Goal: Communication & Community: Answer question/provide support

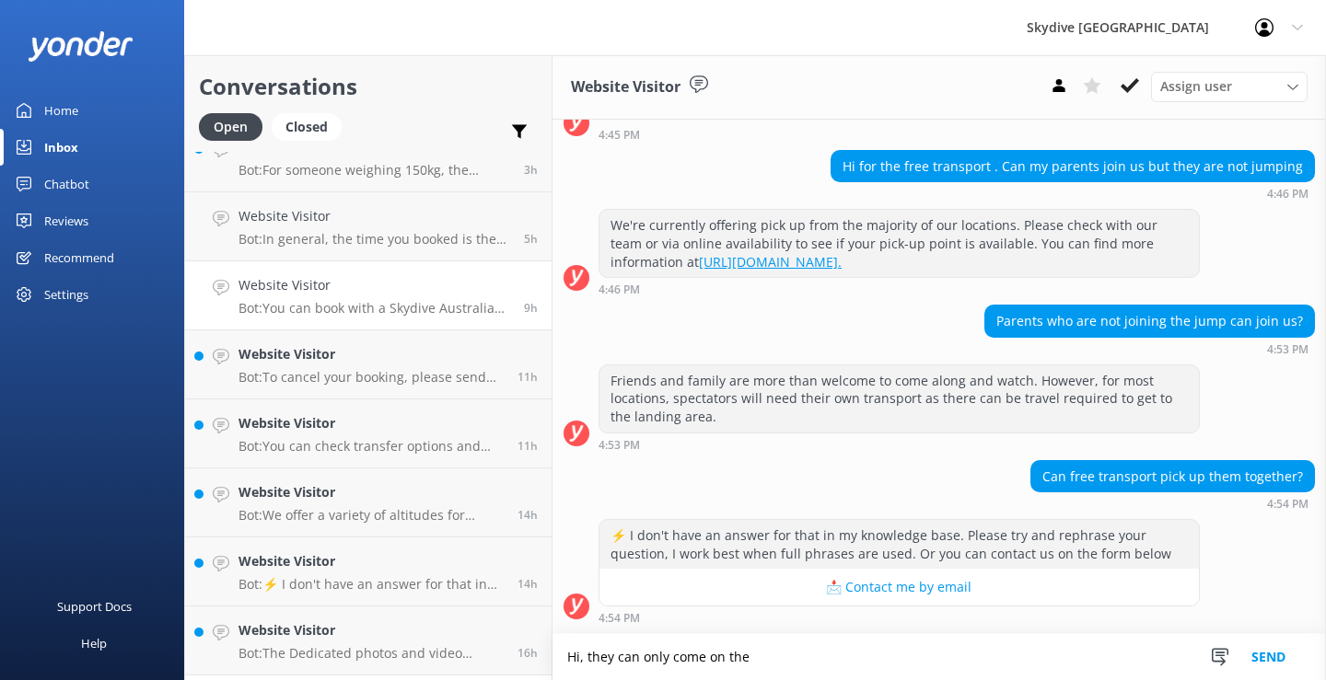
scroll to position [282, 0]
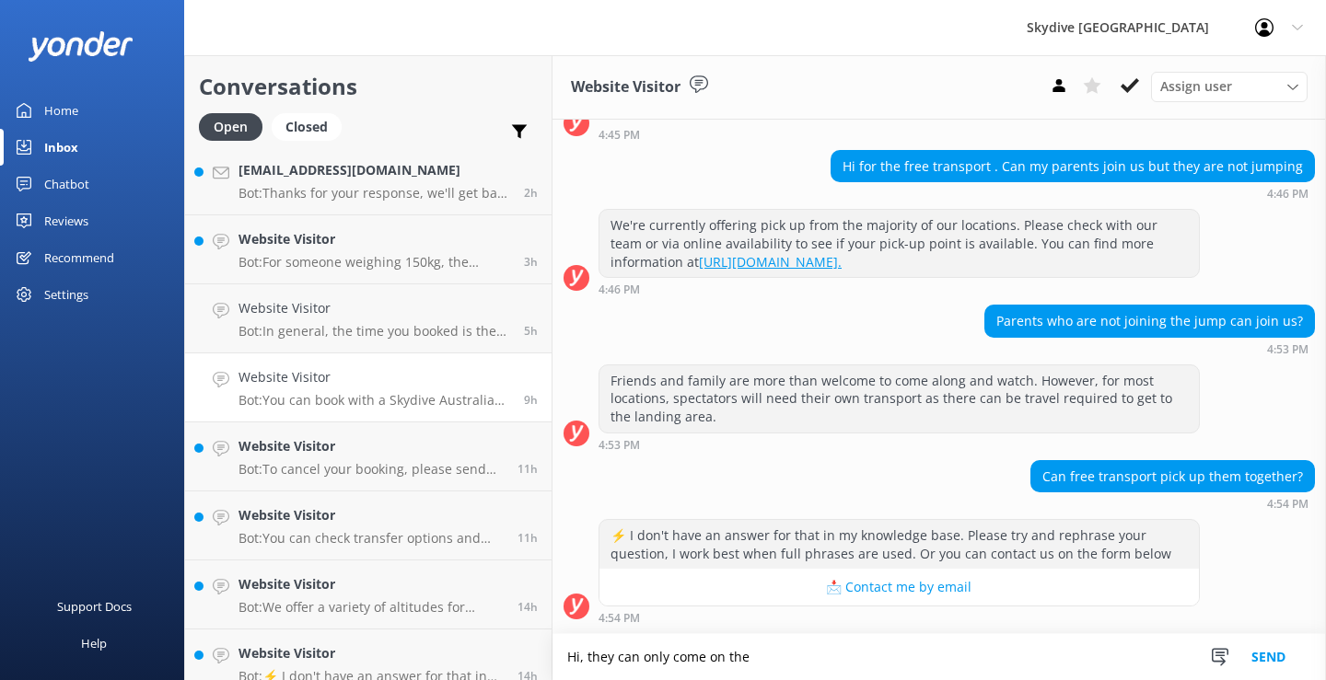
click at [319, 374] on h4 "Website Visitor" at bounding box center [374, 377] width 272 height 20
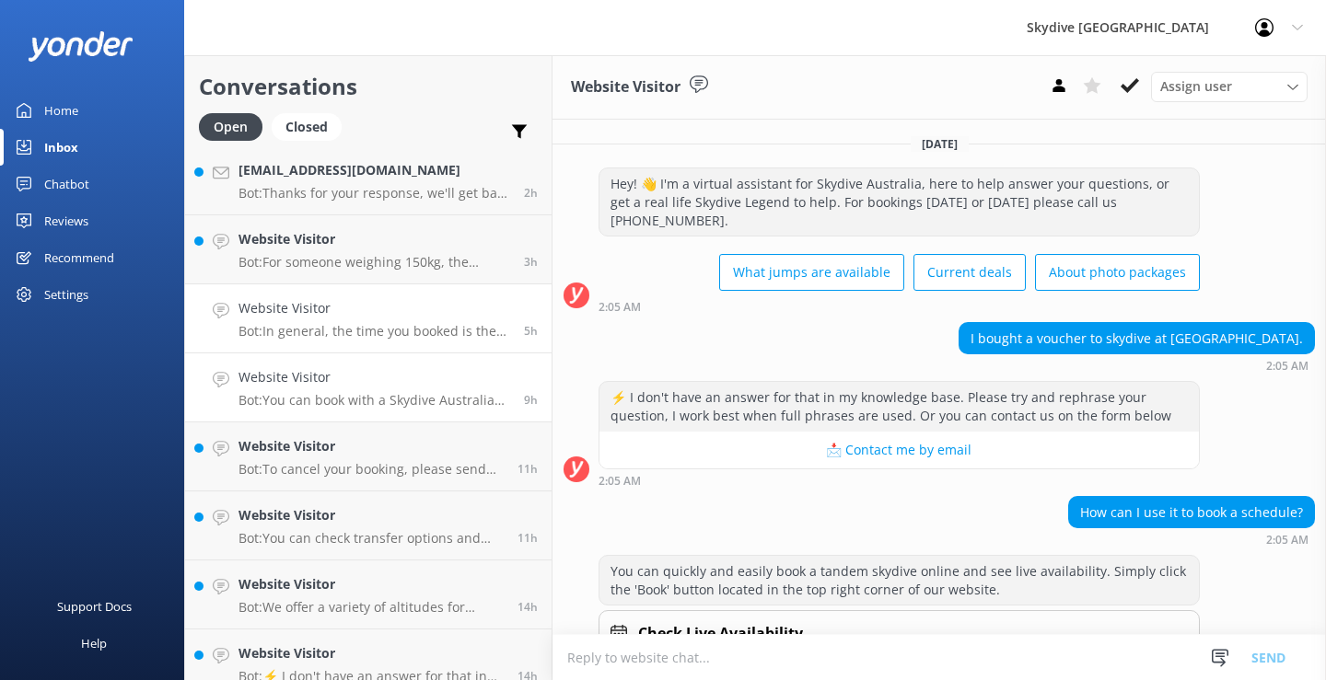
scroll to position [290, 0]
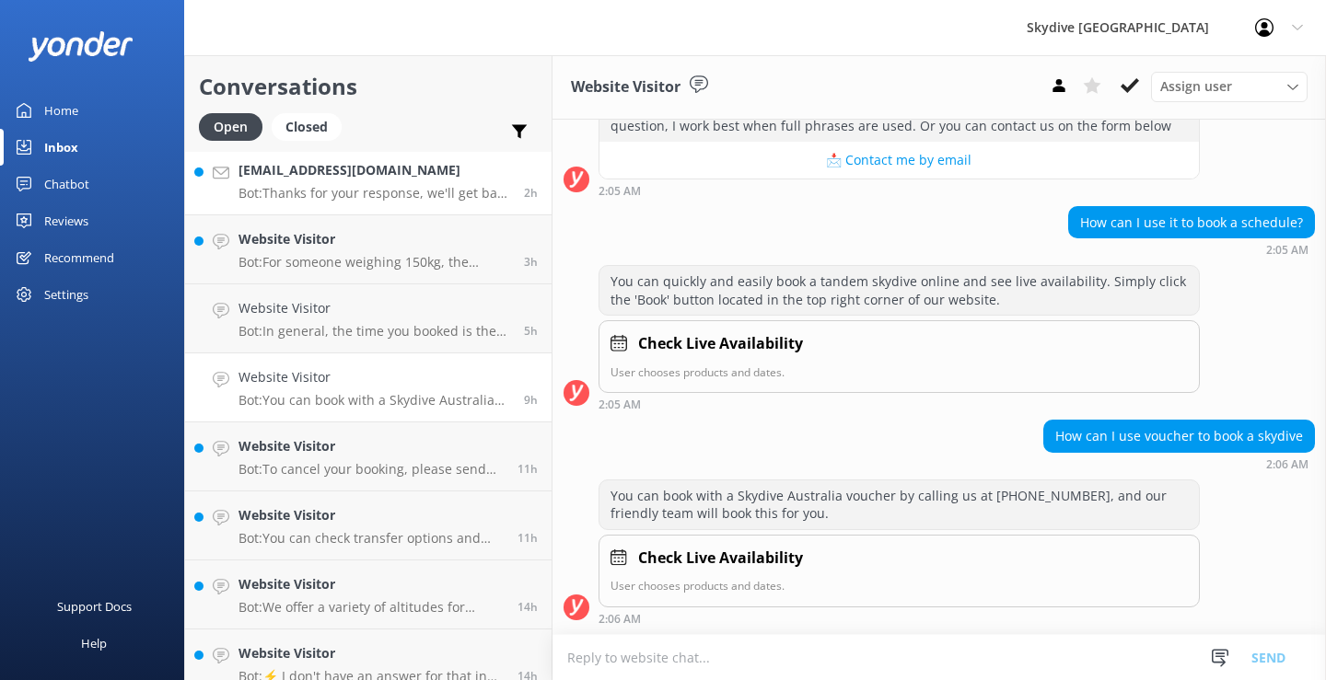
click at [305, 188] on p "Bot: Thanks for your response, we'll get back to you as soon as we can during o…" at bounding box center [374, 193] width 272 height 17
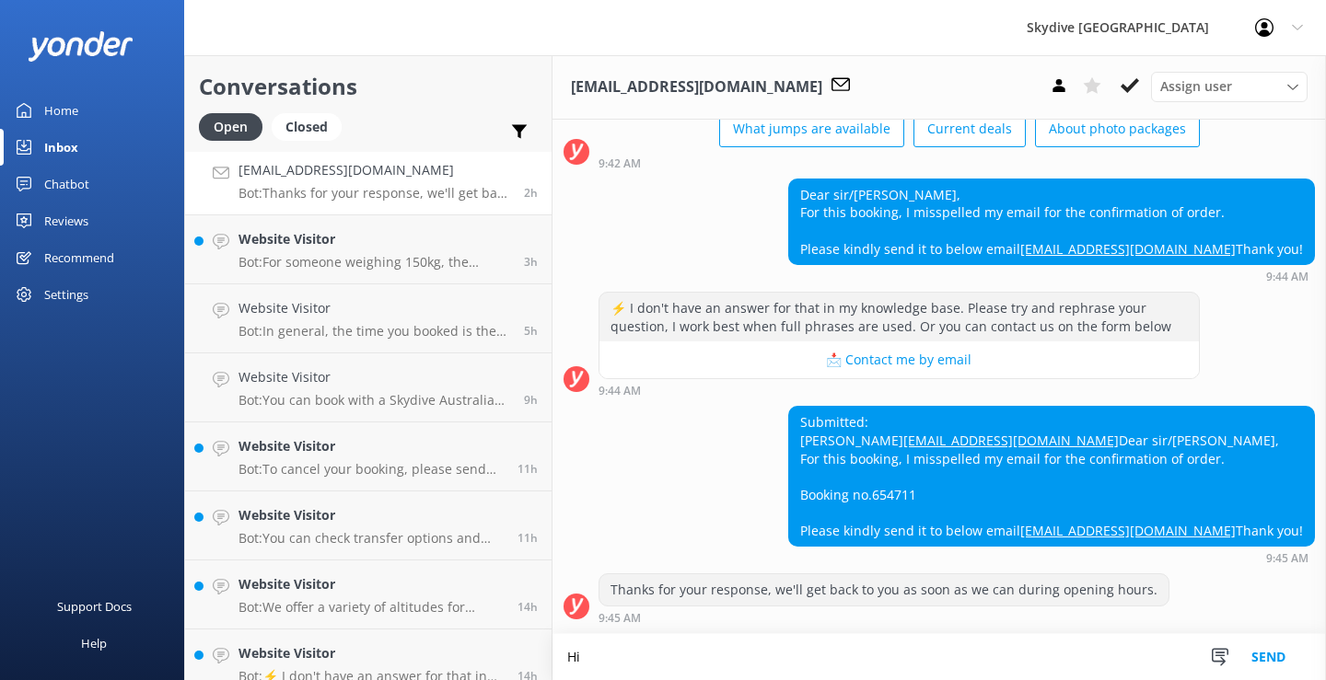
scroll to position [288, 0]
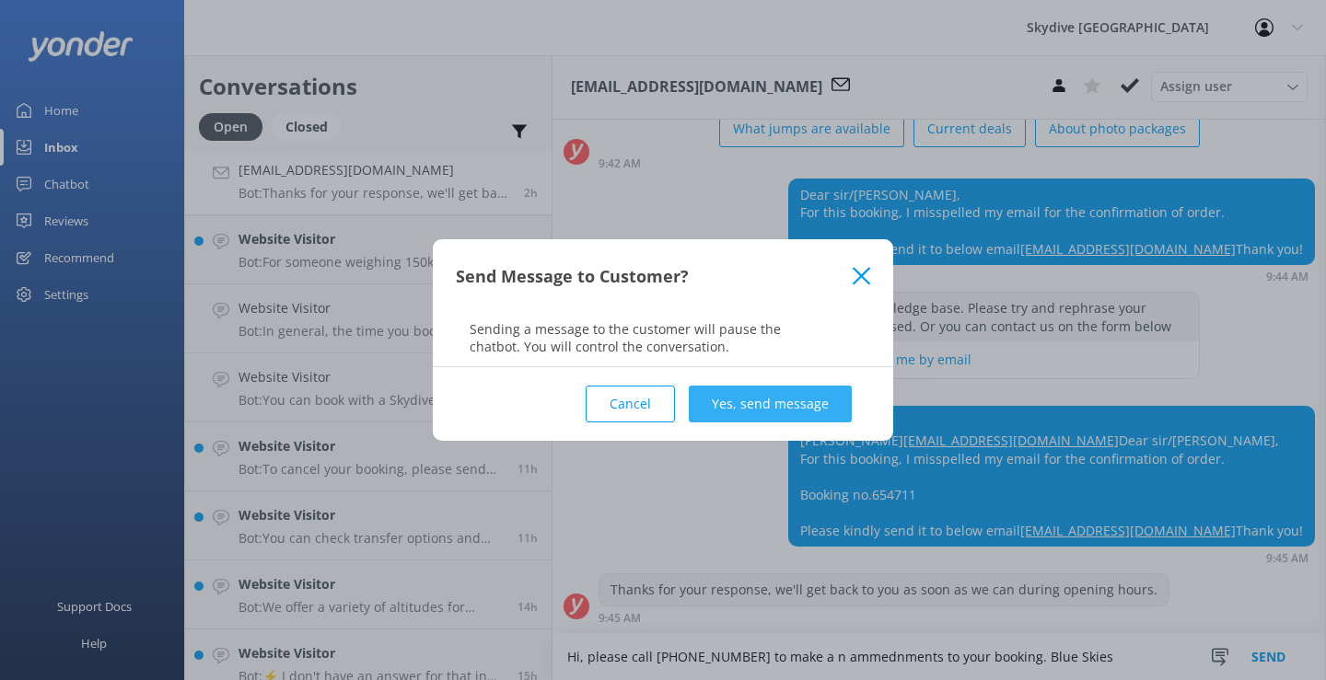
type textarea "Hi, please call [PHONE_NUMBER] to make a n ammednments to your booking. Blue Sk…"
click at [754, 390] on button "Yes, send message" at bounding box center [770, 404] width 163 height 37
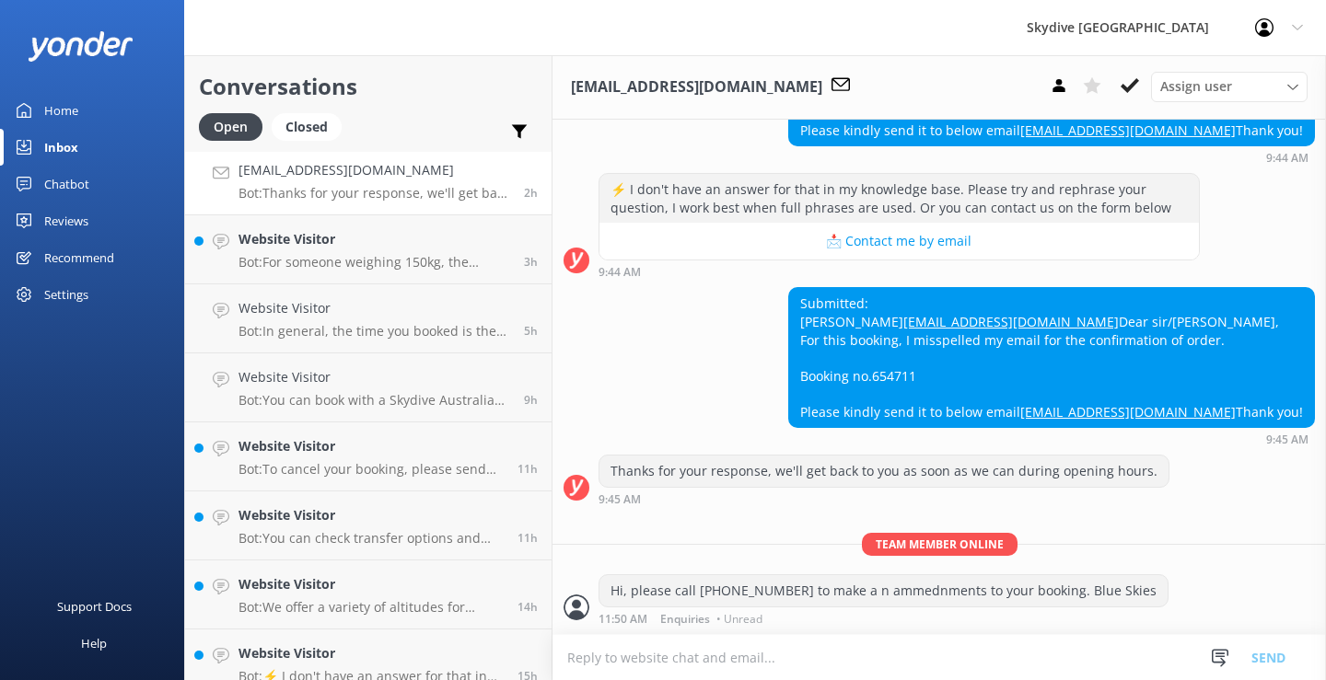
scroll to position [407, 0]
click at [343, 261] on p "Bot: For someone weighing 150kg, the weight surcharge would be $100.00 AUD. How…" at bounding box center [374, 262] width 272 height 17
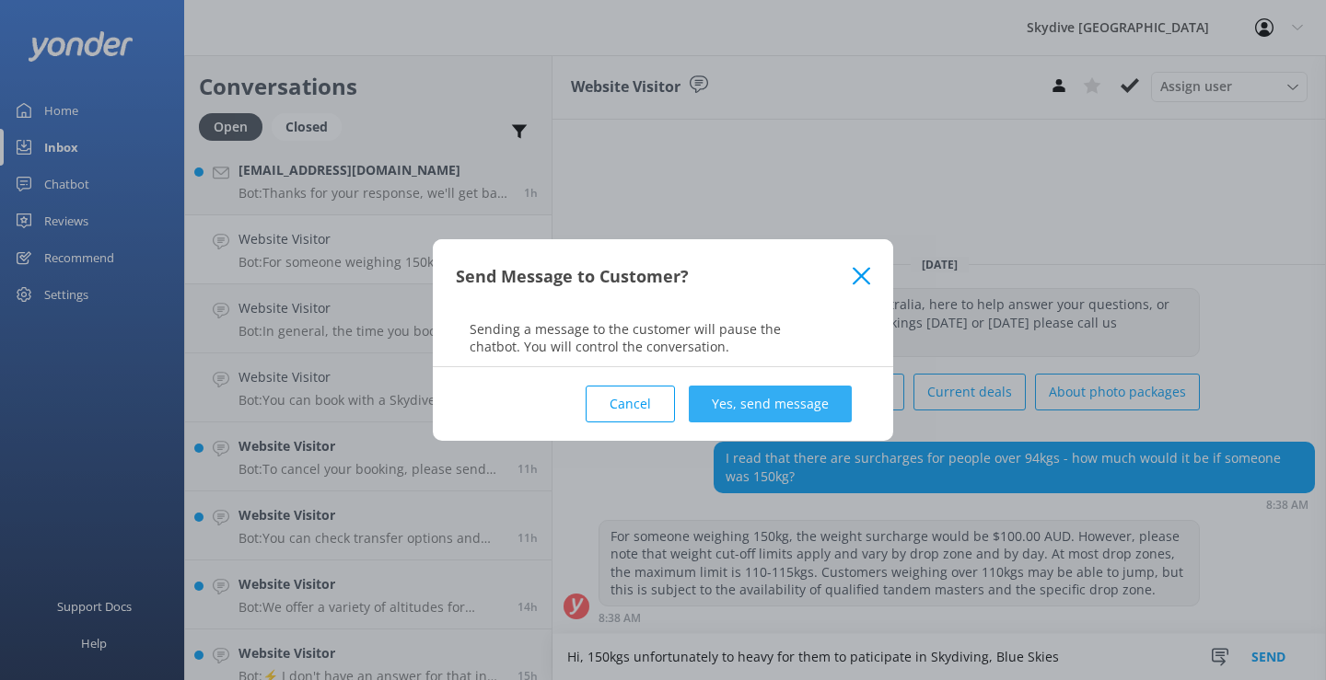
type textarea "Hi, 150kgs unfortunately to heavy for them to paticipate in Skydiving, Blue Ski…"
click at [794, 412] on button "Yes, send message" at bounding box center [770, 404] width 163 height 37
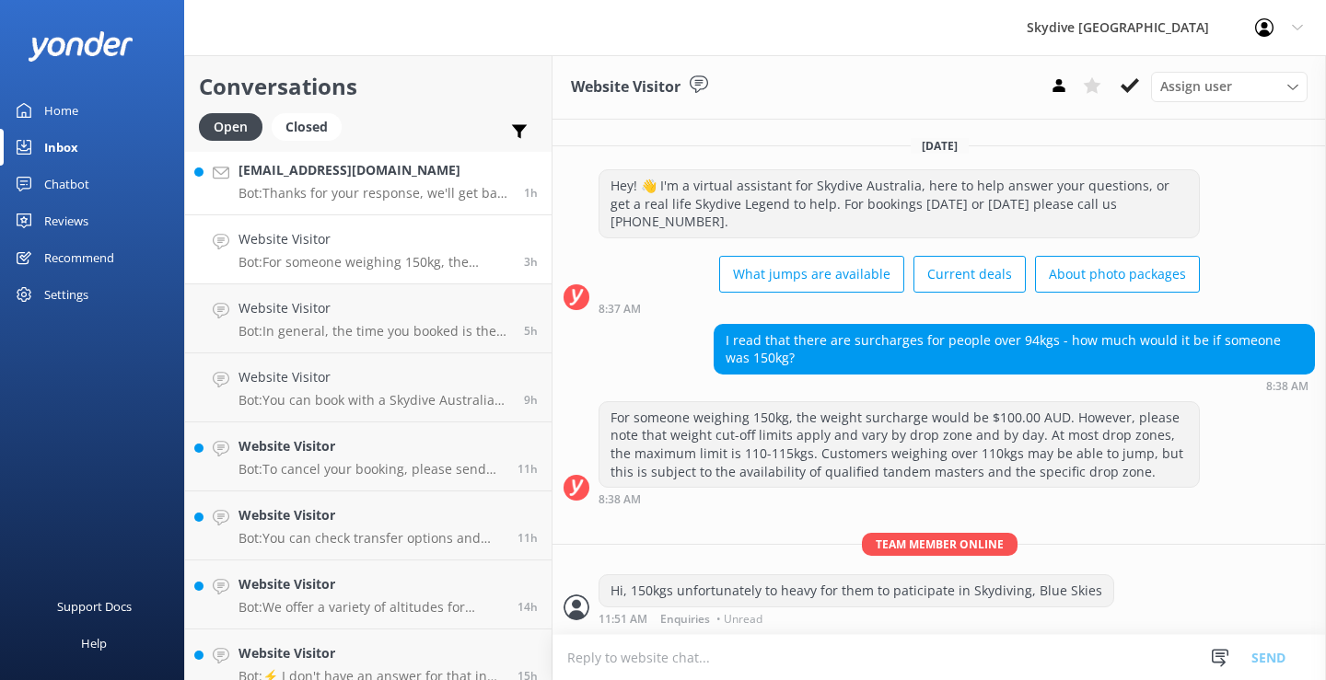
click at [335, 195] on p "Bot: Thanks for your response, we'll get back to you as soon as we can during o…" at bounding box center [374, 193] width 272 height 17
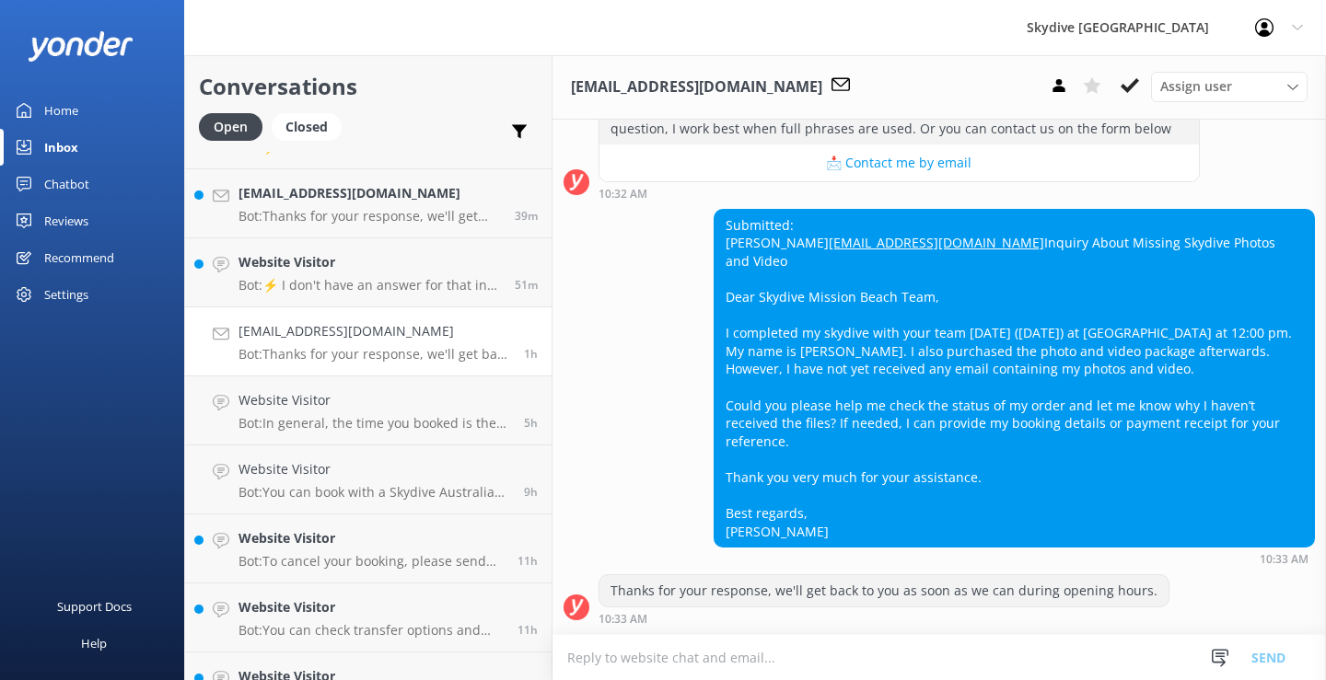
scroll to position [783, 0]
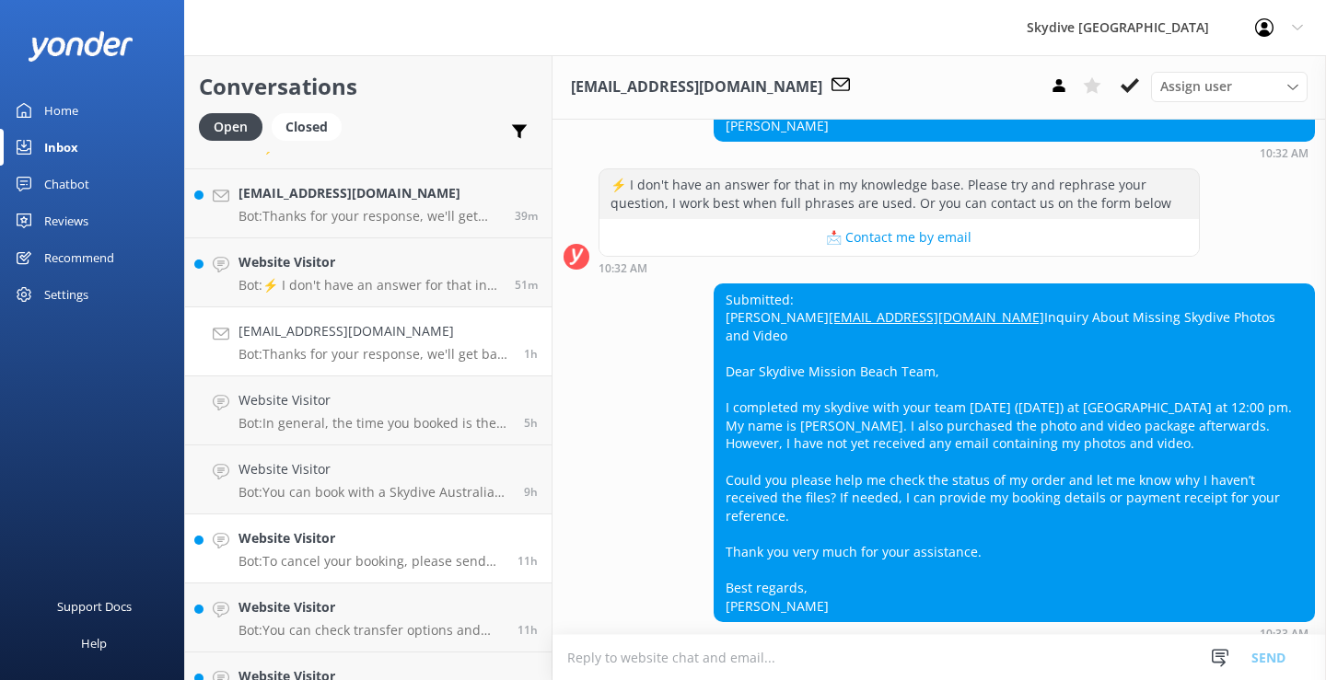
click at [385, 543] on h4 "Website Visitor" at bounding box center [370, 538] width 265 height 20
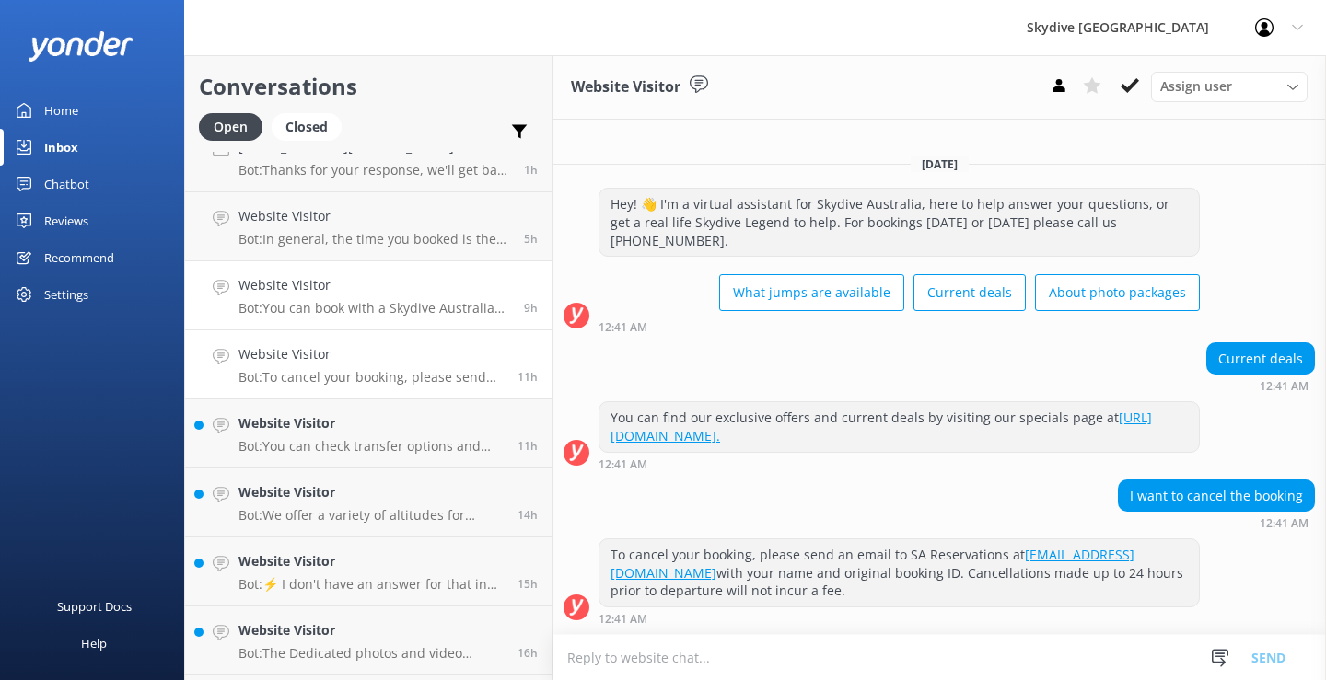
scroll to position [466, 0]
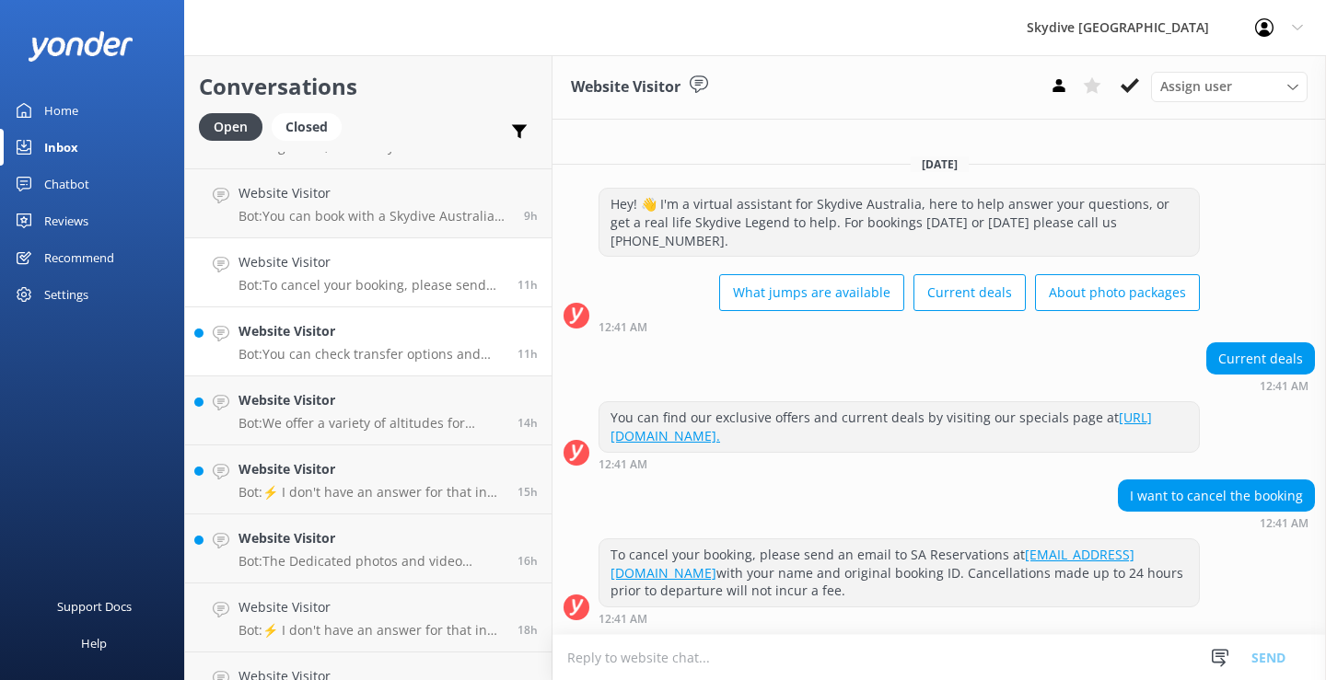
click at [316, 325] on h4 "Website Visitor" at bounding box center [370, 331] width 265 height 20
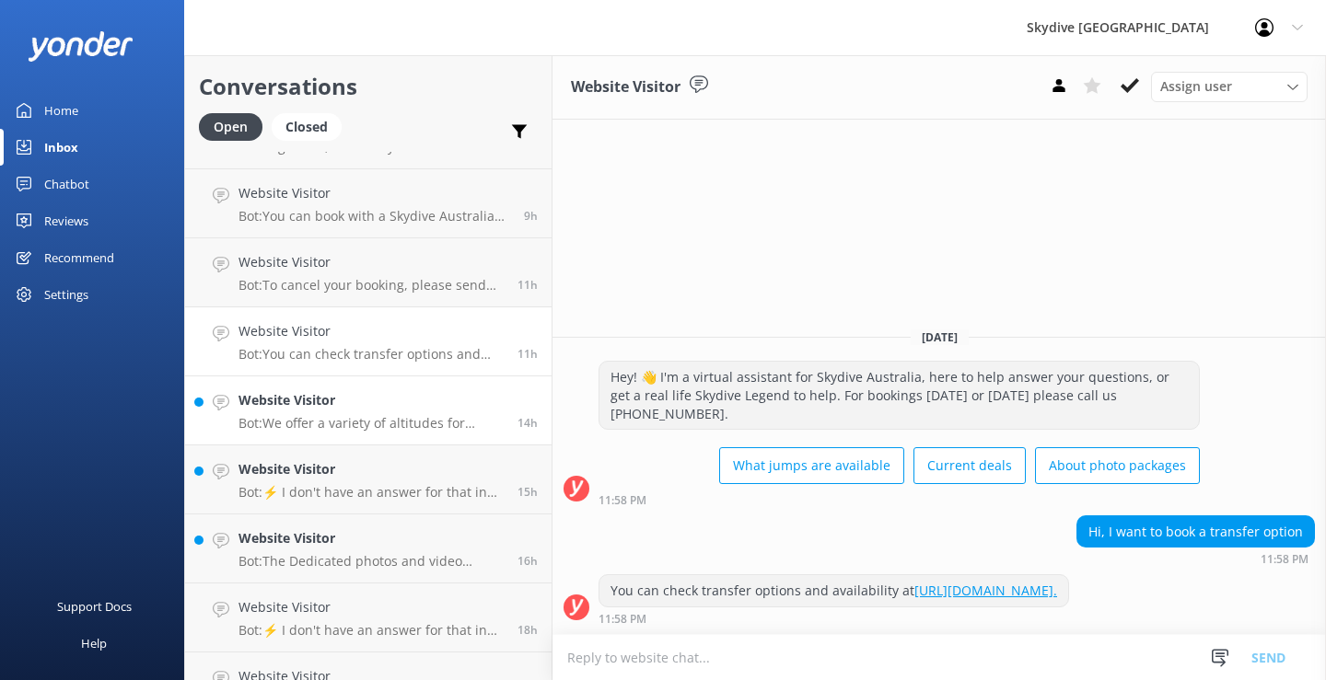
click at [339, 413] on div "Website Visitor Bot: We offer a variety of altitudes for skydiving, with all dr…" at bounding box center [370, 410] width 265 height 41
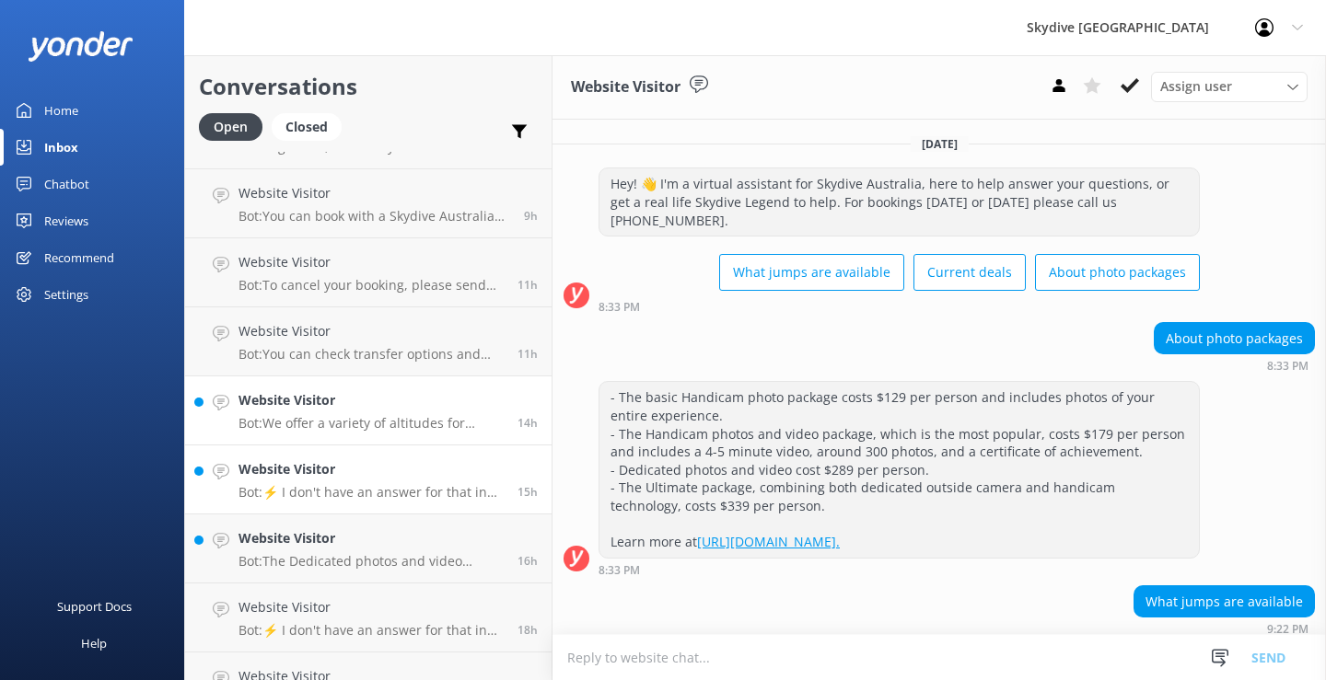
scroll to position [183, 0]
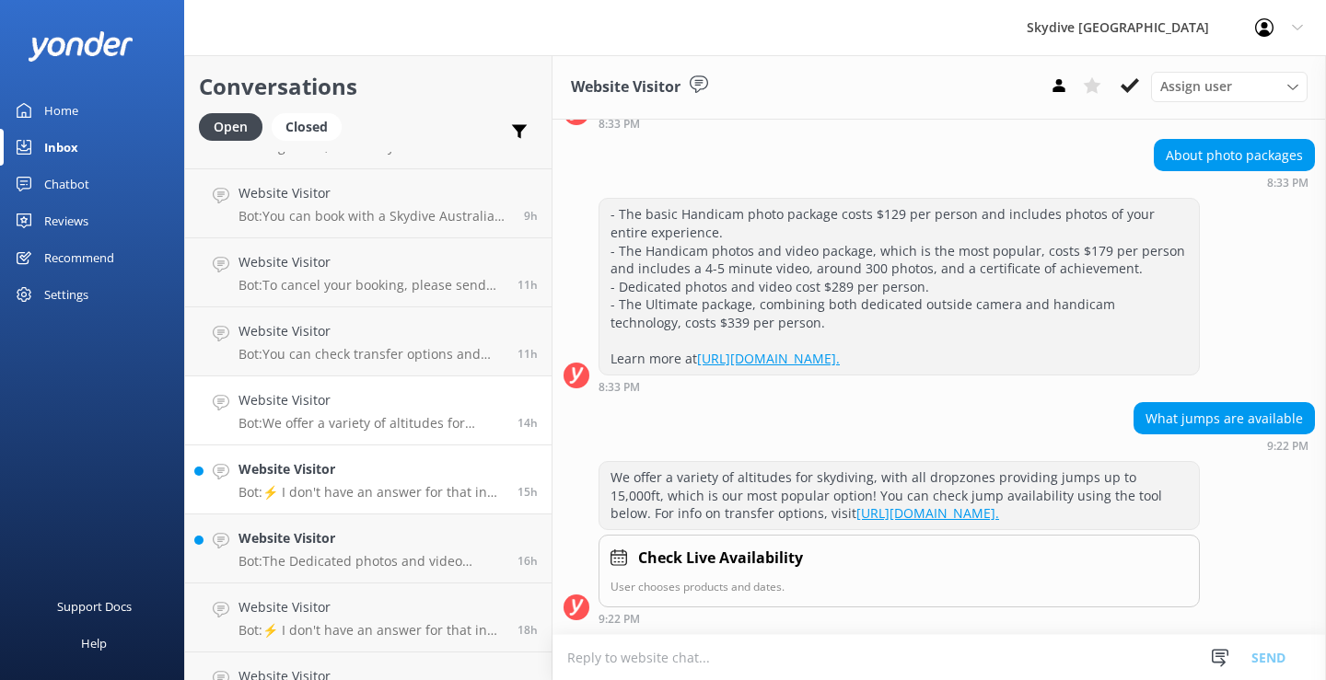
click at [342, 484] on p "Bot: ⚡ I don't have an answer for that in my knowledge base. Please try and rep…" at bounding box center [370, 492] width 265 height 17
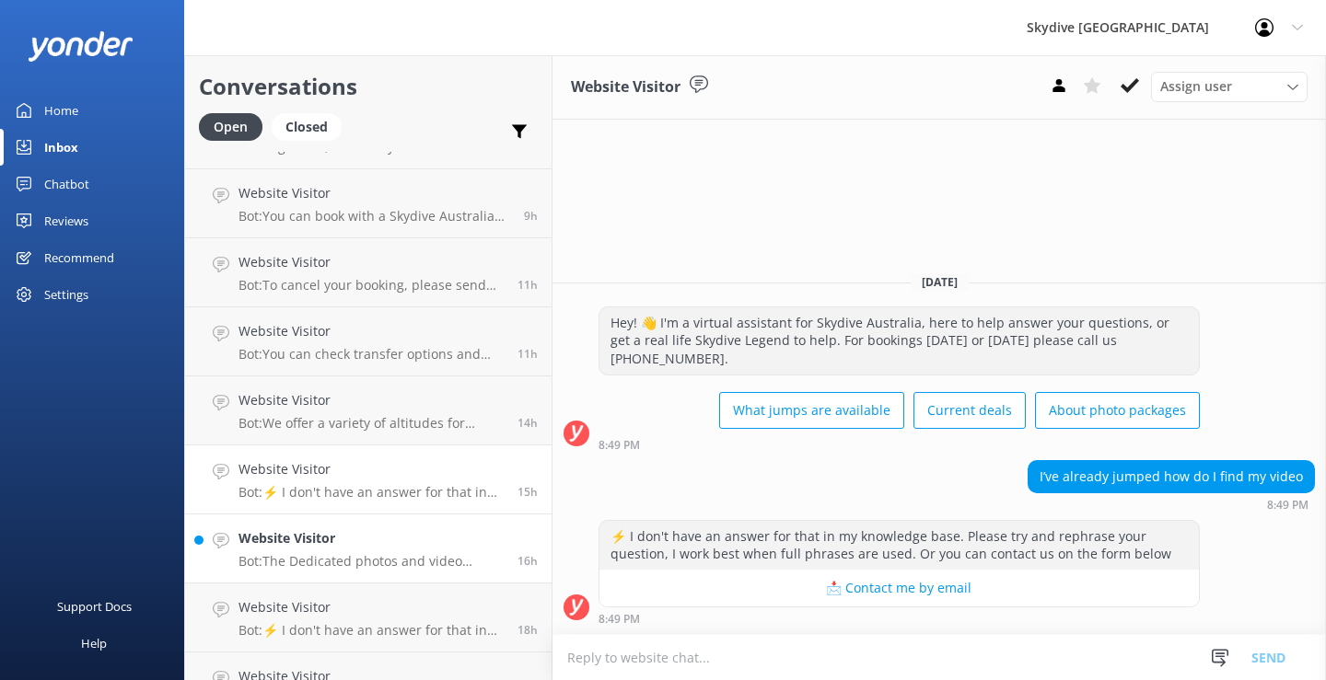
click at [301, 560] on p "Bot: The Dedicated photos and video package costs $289 per person. However, the…" at bounding box center [370, 561] width 265 height 17
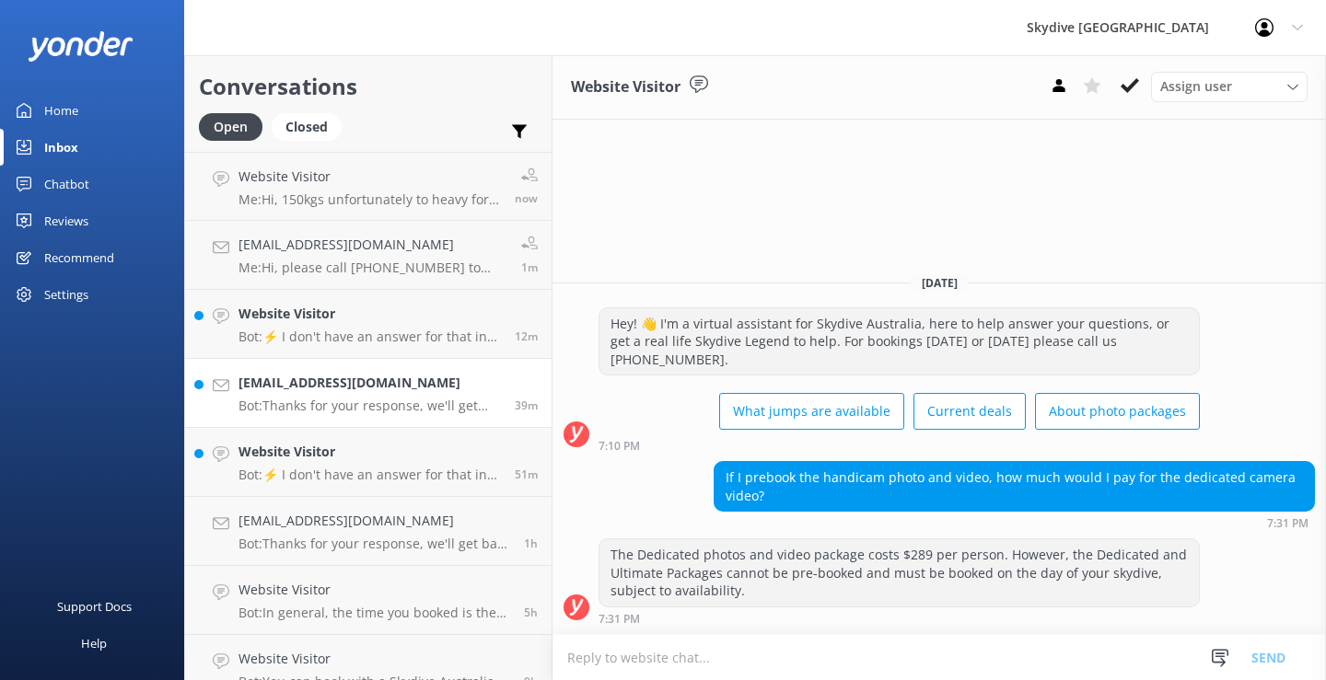
click at [369, 390] on h4 "[EMAIL_ADDRESS][DOMAIN_NAME]" at bounding box center [369, 383] width 262 height 20
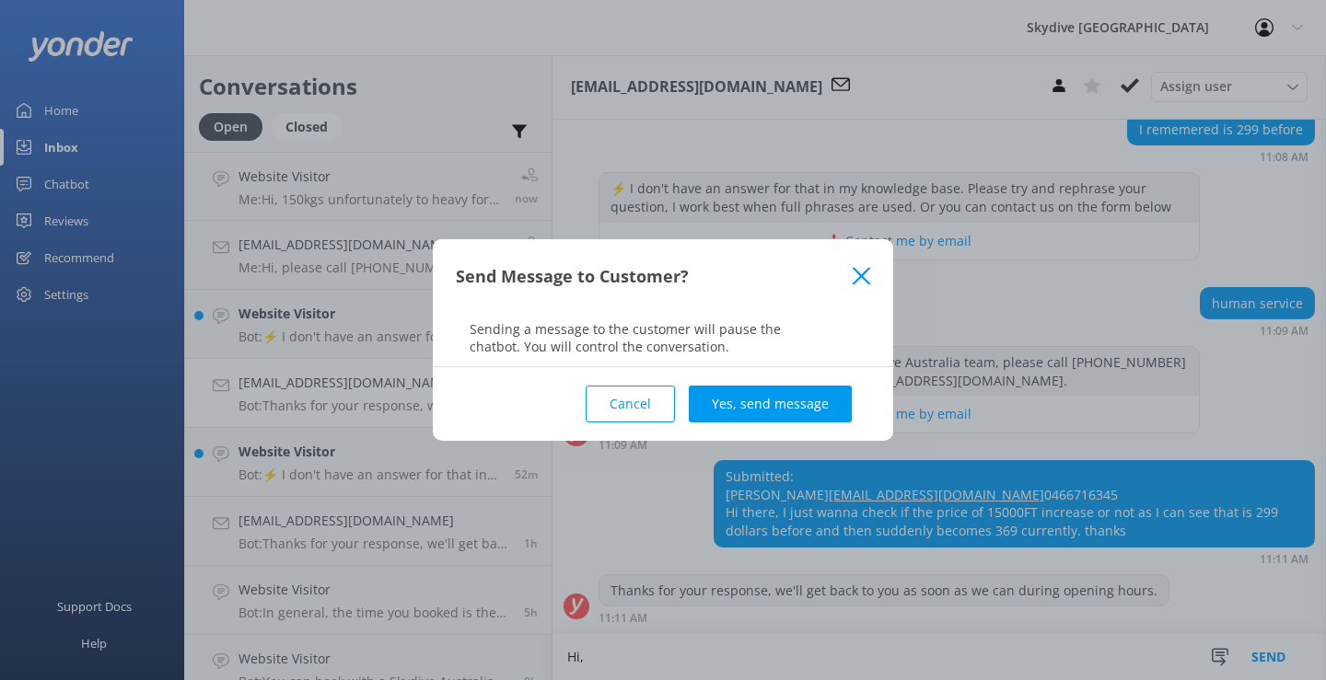
scroll to position [538, 0]
click at [620, 407] on button "Cancel" at bounding box center [629, 404] width 89 height 37
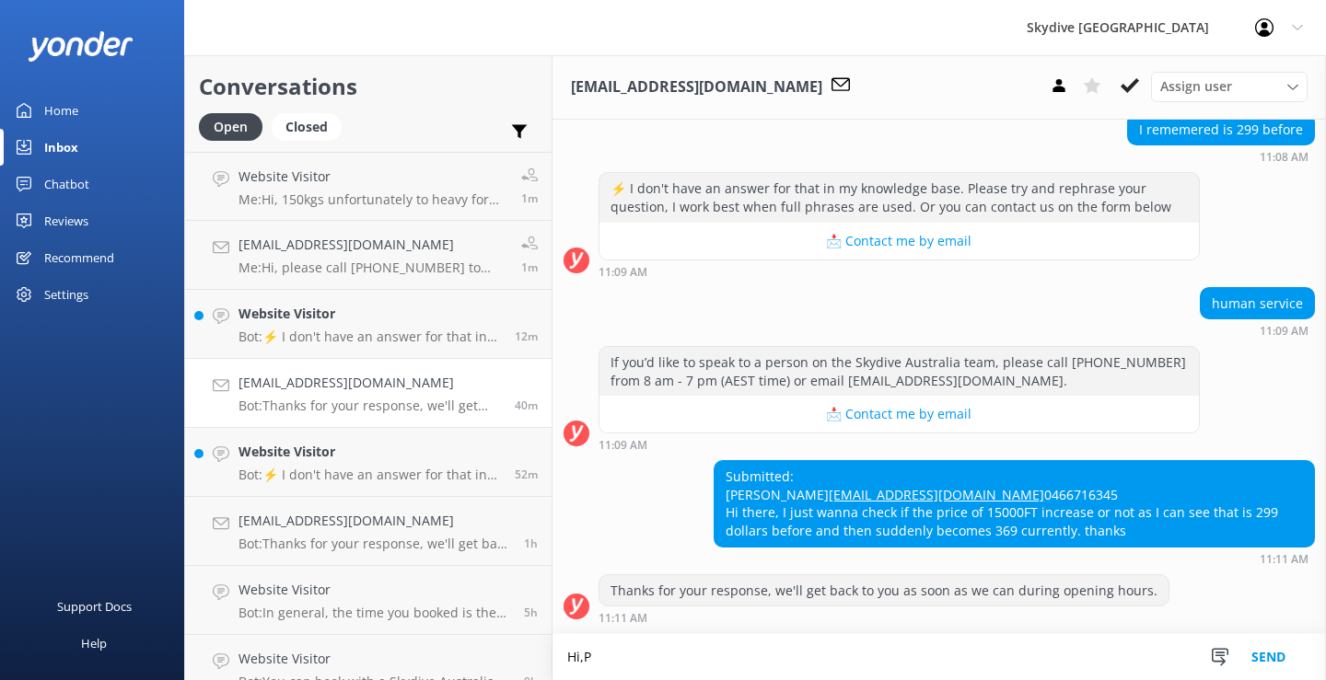
click at [612, 660] on textarea "Hi,P" at bounding box center [938, 657] width 773 height 46
click at [765, 662] on textarea "Hi, please call [PHONE_NUMBER] to aksk any questions regarding" at bounding box center [938, 657] width 773 height 46
click at [980, 655] on textarea "Hi, please call [PHONE_NUMBER] to ask any questions regarding" at bounding box center [938, 657] width 773 height 46
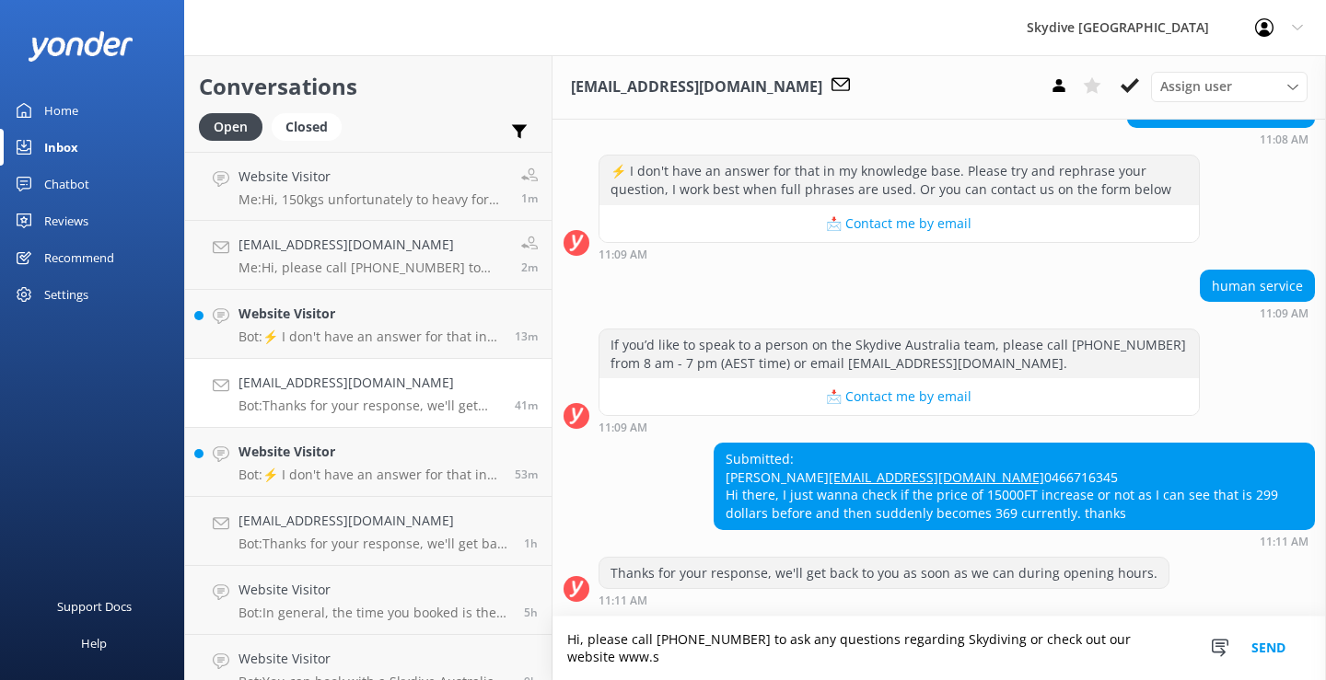
scroll to position [555, 0]
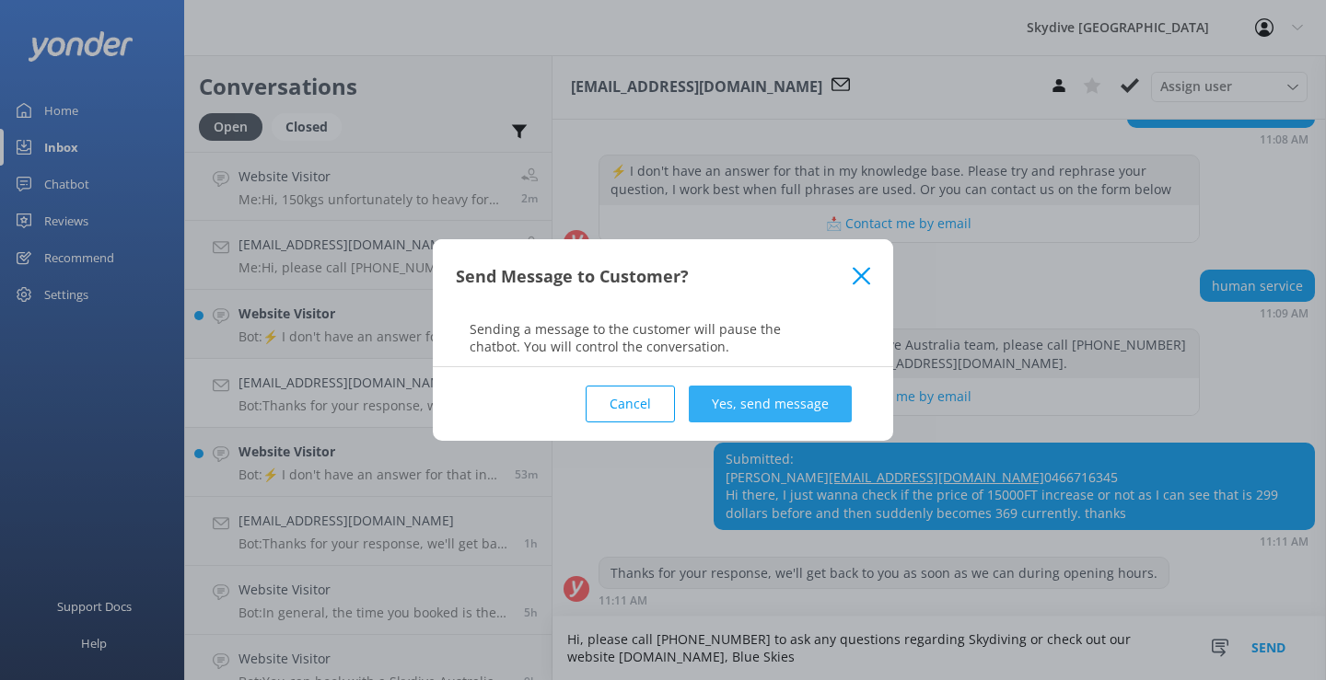
type textarea "Hi, please call [PHONE_NUMBER] to ask any questions regarding Skydiving or chec…"
click at [804, 412] on button "Yes, send message" at bounding box center [770, 404] width 163 height 37
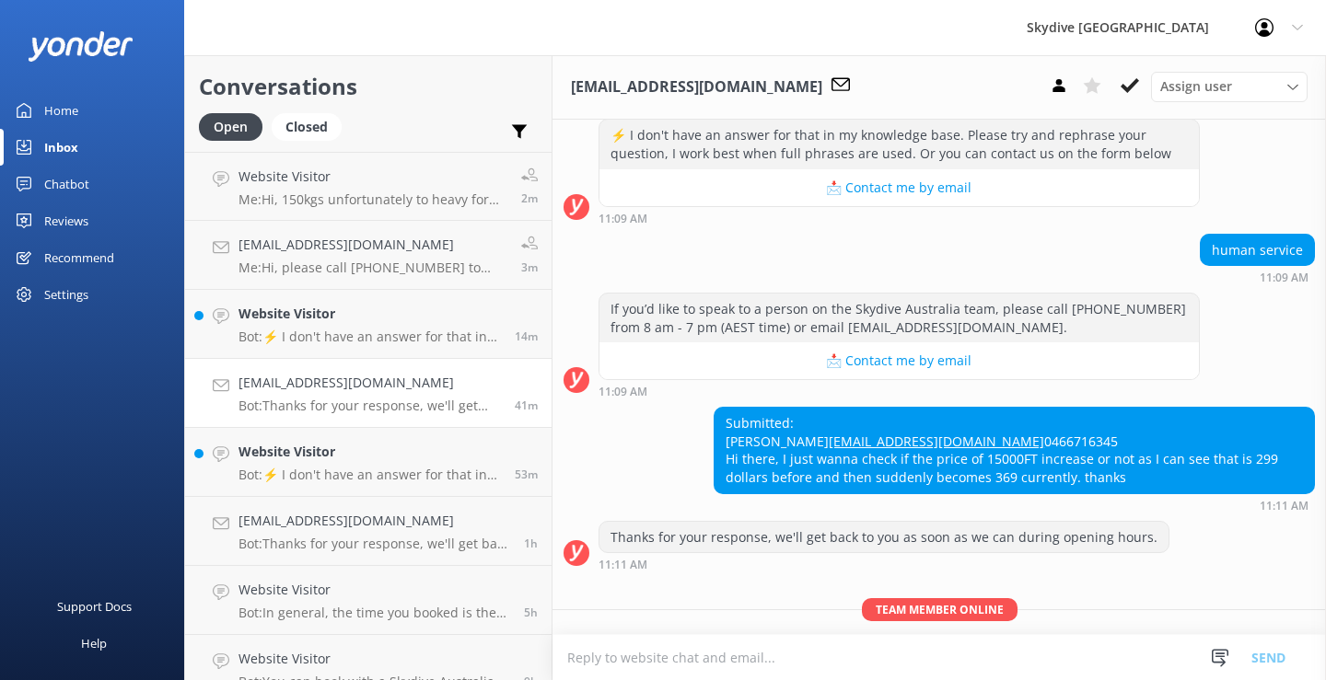
scroll to position [675, 0]
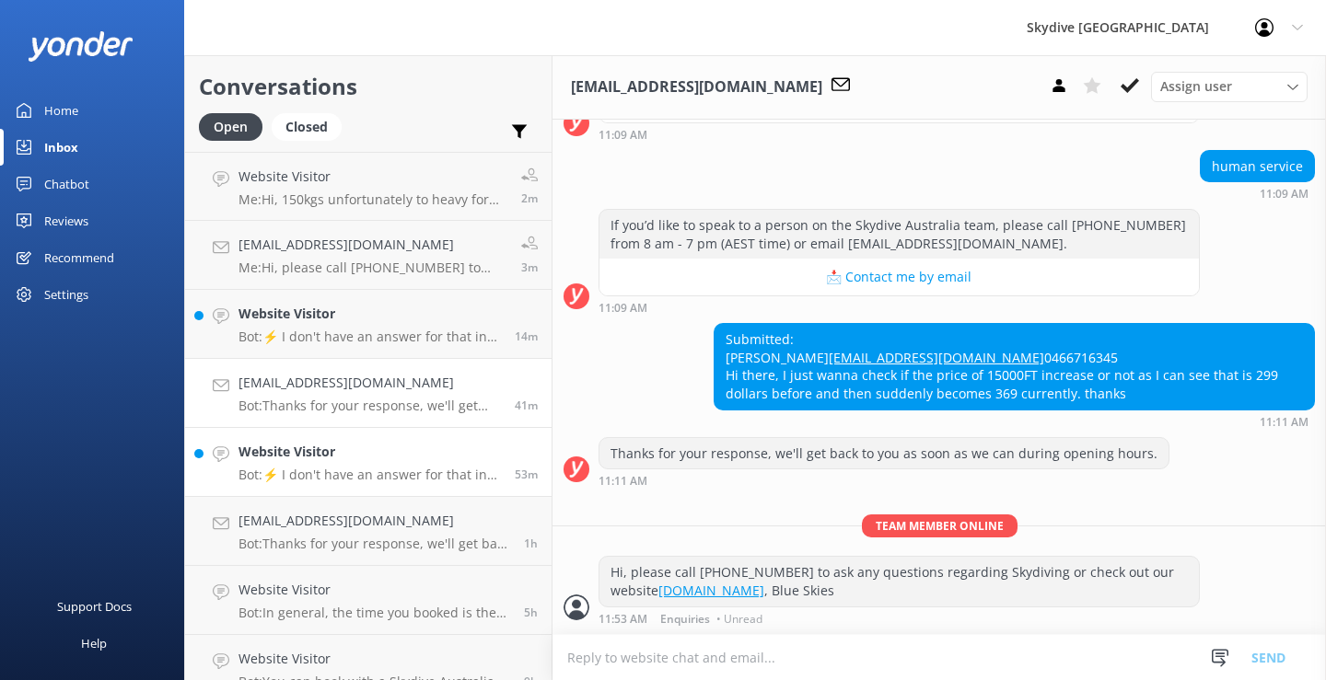
click at [415, 473] on p "Bot: ⚡ I don't have an answer for that in my knowledge base. Please try and rep…" at bounding box center [369, 475] width 262 height 17
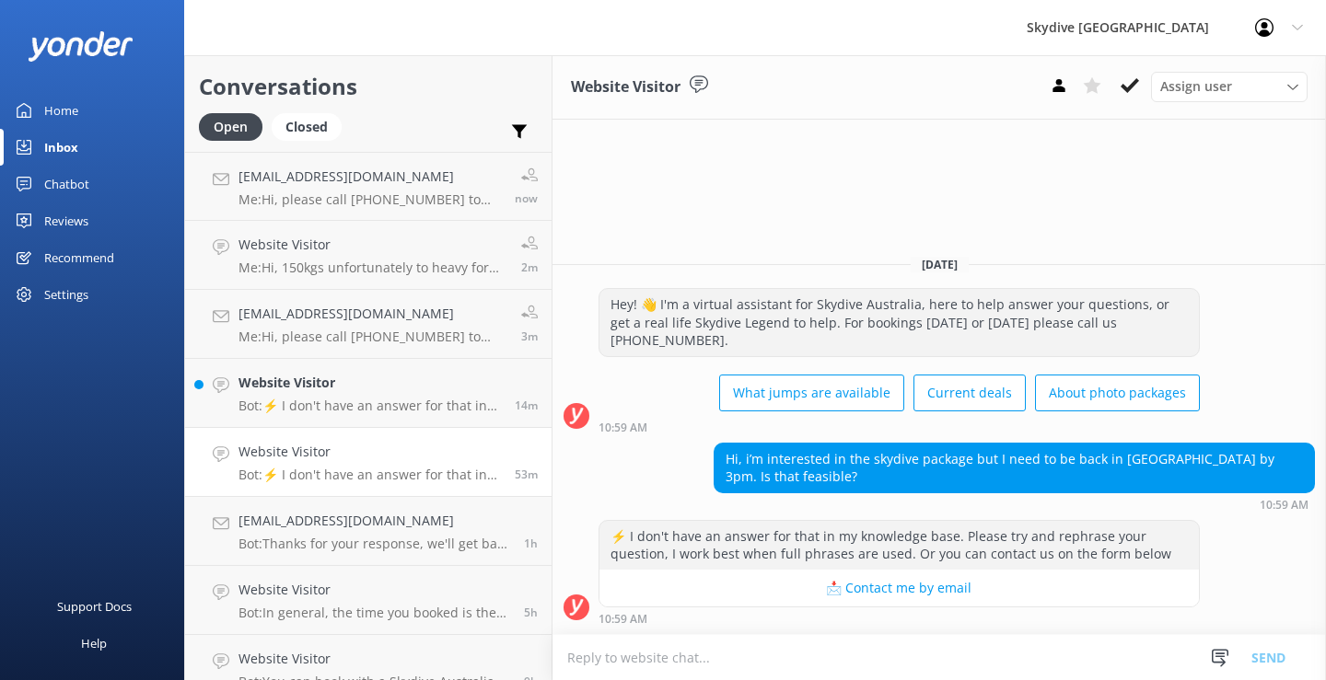
click at [718, 662] on textarea at bounding box center [938, 657] width 773 height 45
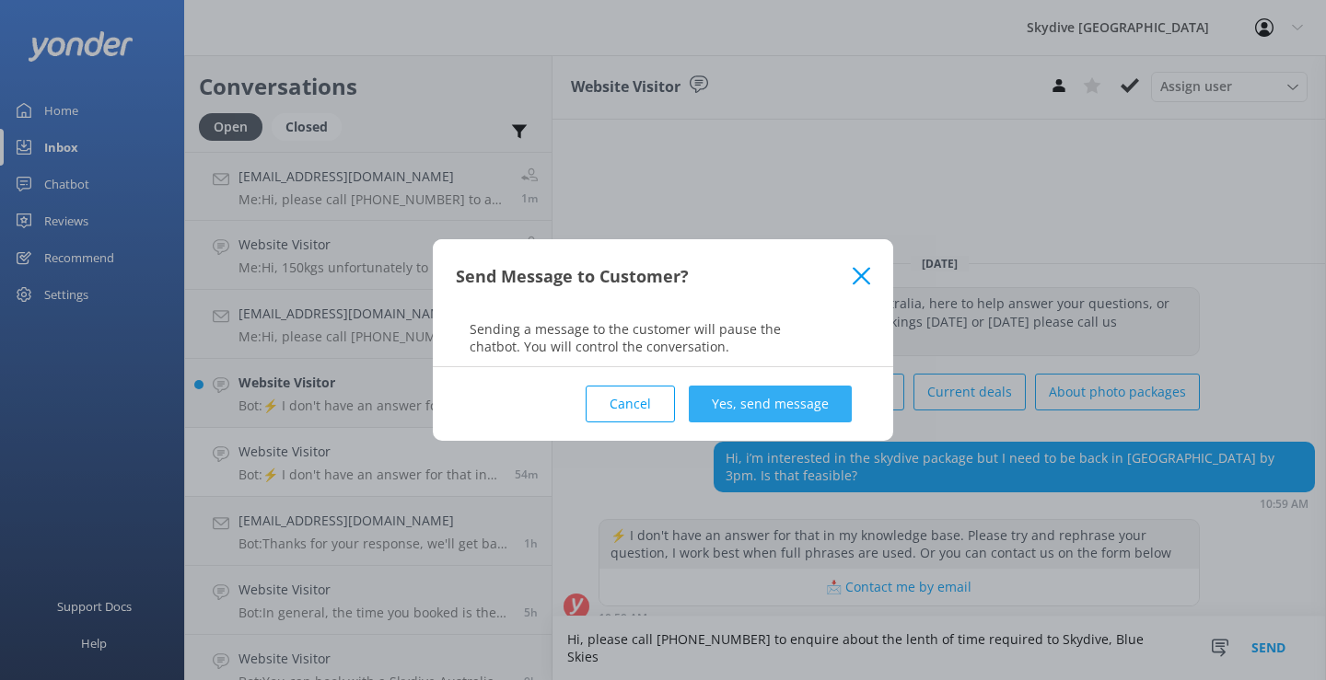
type textarea "Hi, please call [PHONE_NUMBER] to enquire about the lenth of time required to S…"
click at [760, 403] on button "Yes, send message" at bounding box center [770, 404] width 163 height 37
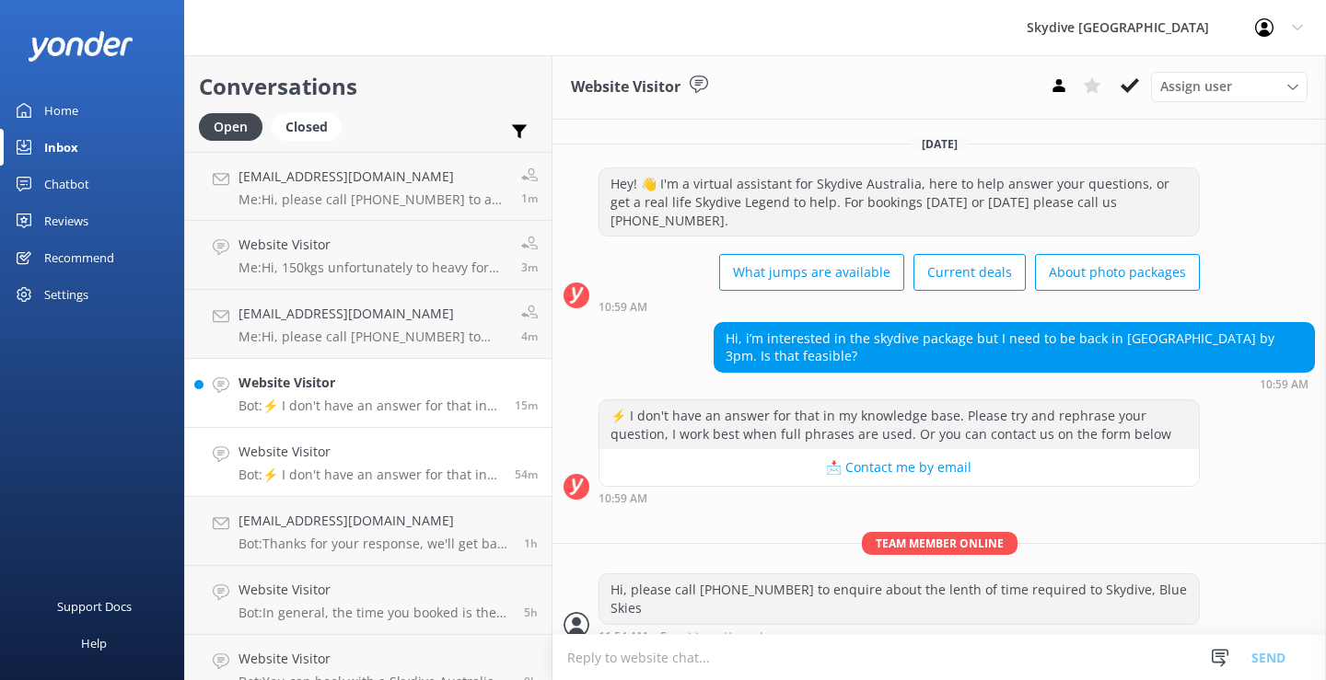
drag, startPoint x: 332, startPoint y: 395, endPoint x: 373, endPoint y: 387, distance: 41.3
click at [333, 394] on div "Website Visitor Bot: ⚡ I don't have an answer for that in my knowledge base. Pl…" at bounding box center [369, 393] width 262 height 41
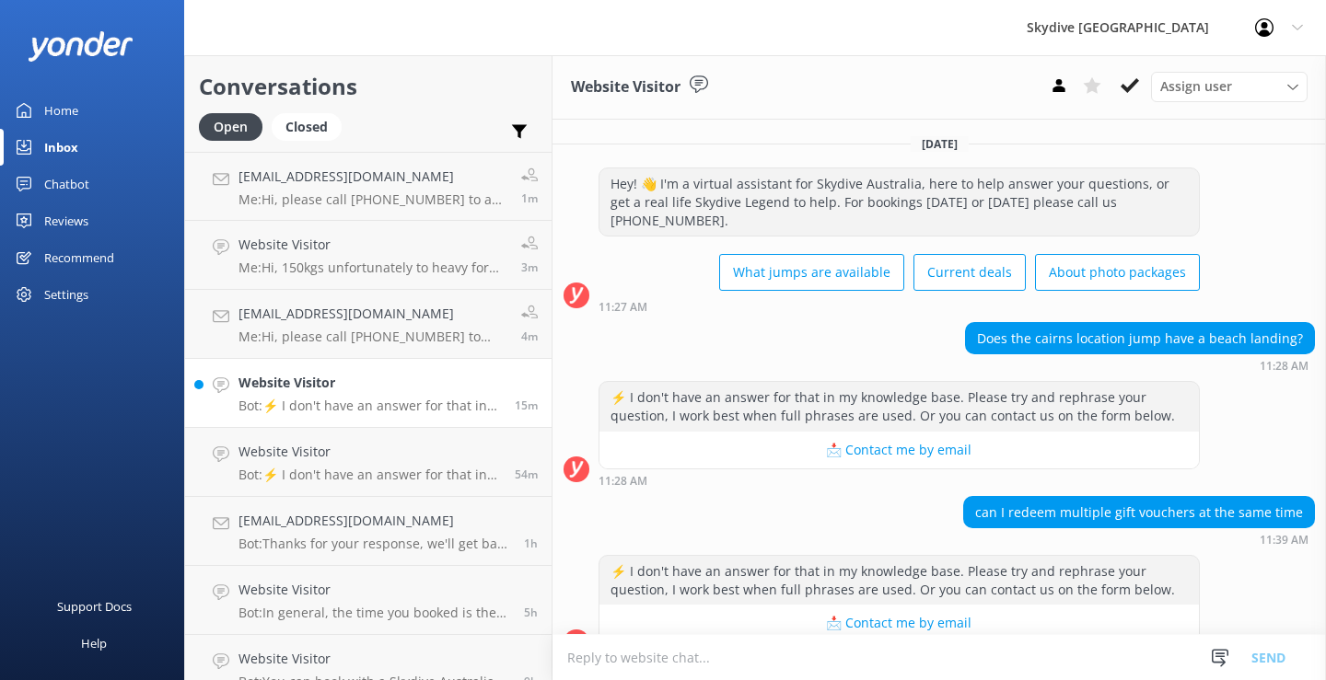
scroll to position [35, 0]
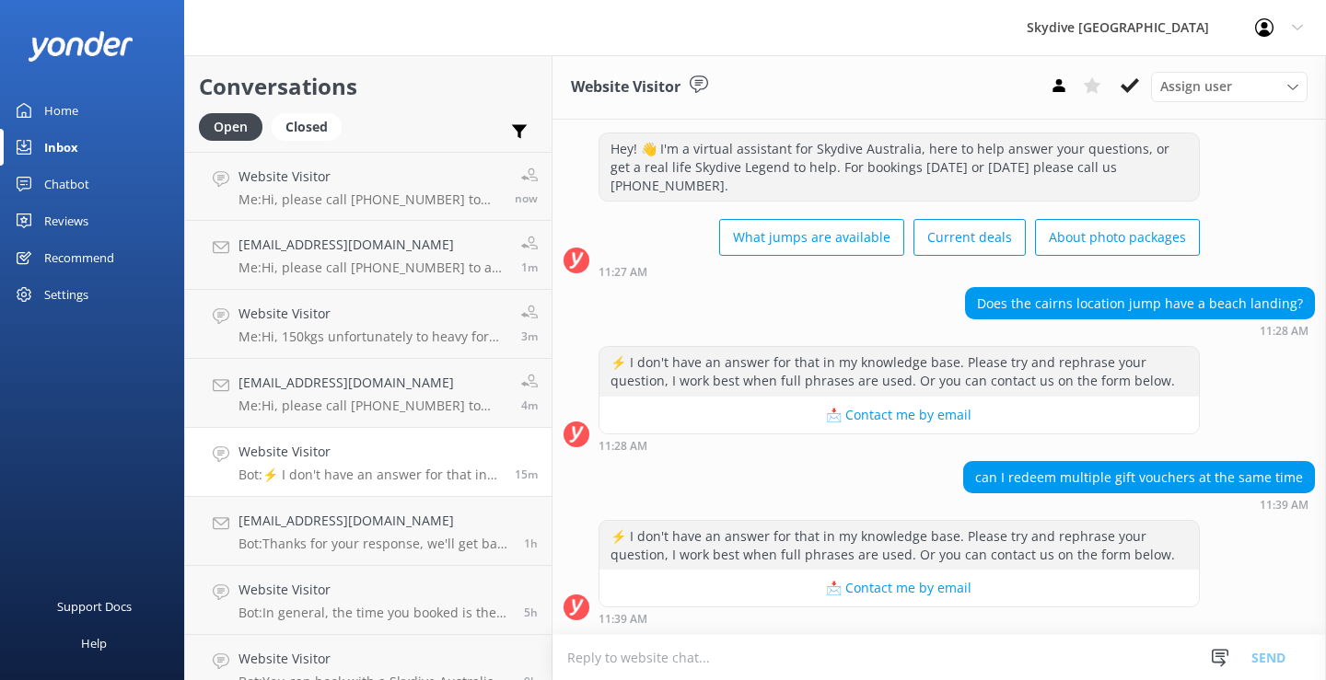
click at [716, 649] on textarea at bounding box center [938, 657] width 773 height 45
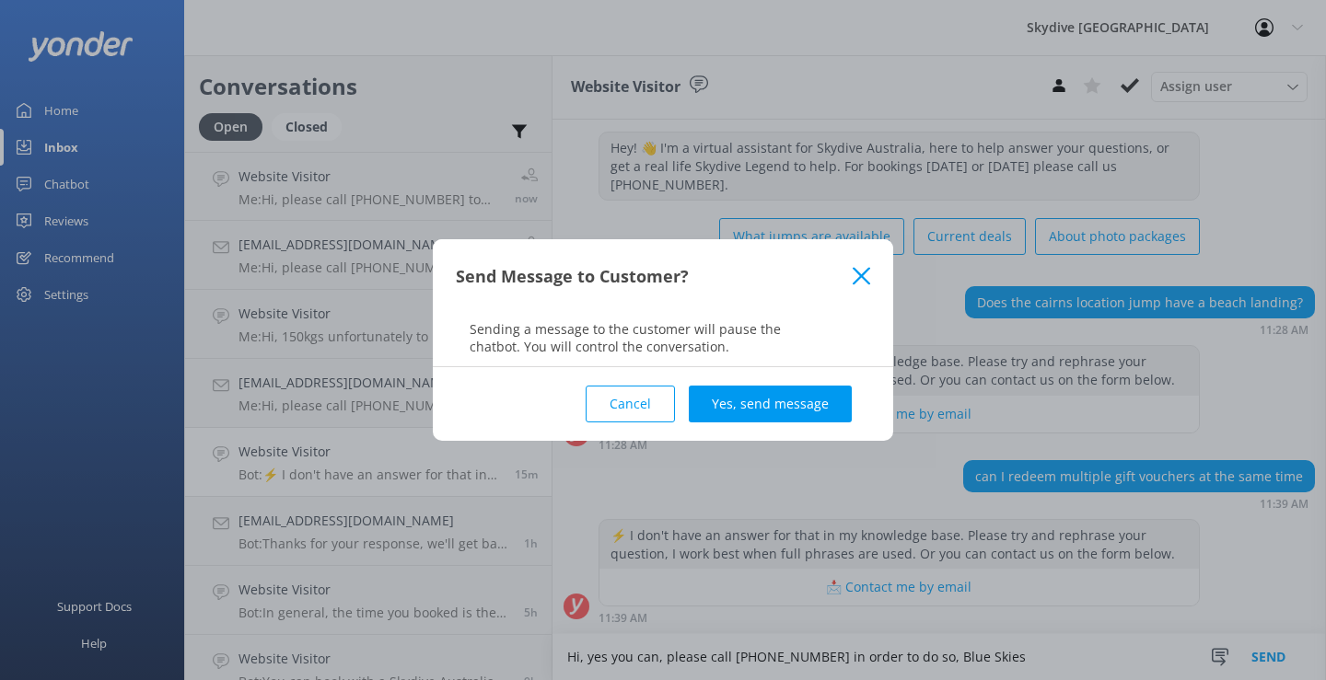
type textarea "Hi, yes you can, please call [PHONE_NUMBER] in order to do so, Blue Skies"
click at [788, 373] on div "Cancel Yes, send message" at bounding box center [663, 404] width 414 height 74
drag, startPoint x: 776, startPoint y: 399, endPoint x: 779, endPoint y: 411, distance: 12.3
click at [775, 400] on button "Yes, send message" at bounding box center [770, 404] width 163 height 37
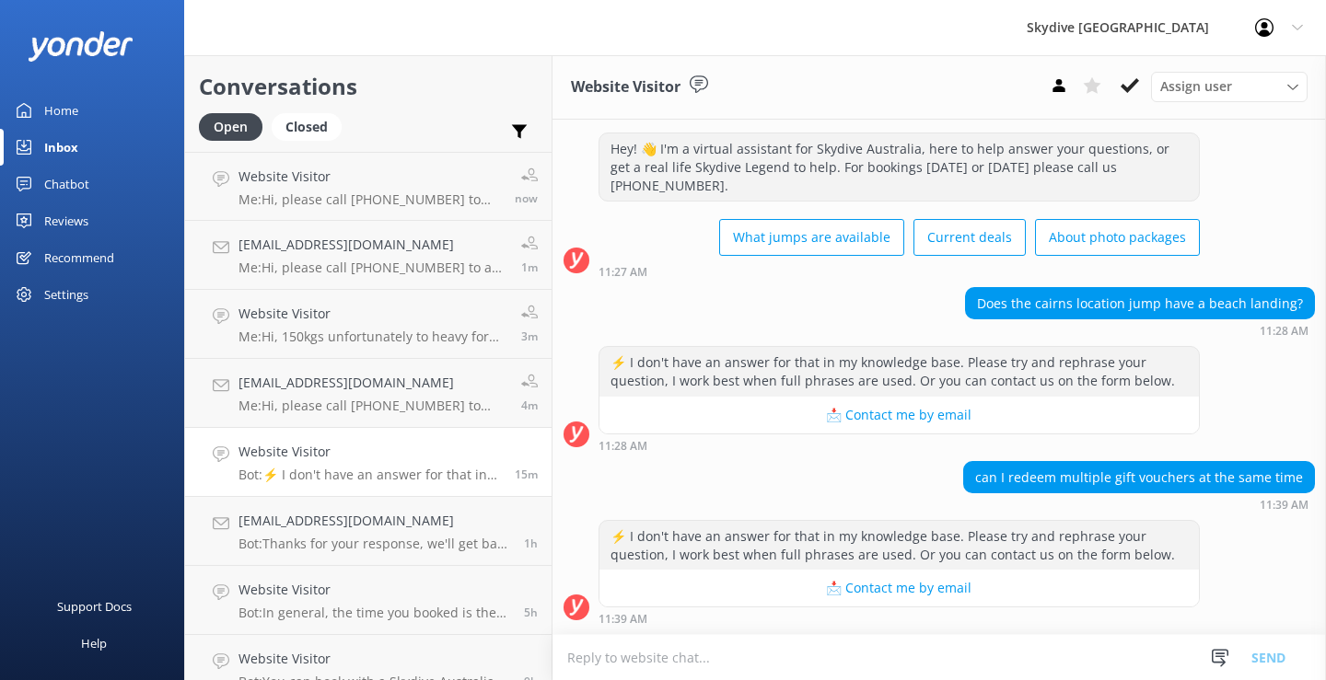
scroll to position [155, 0]
